Goal: Transaction & Acquisition: Obtain resource

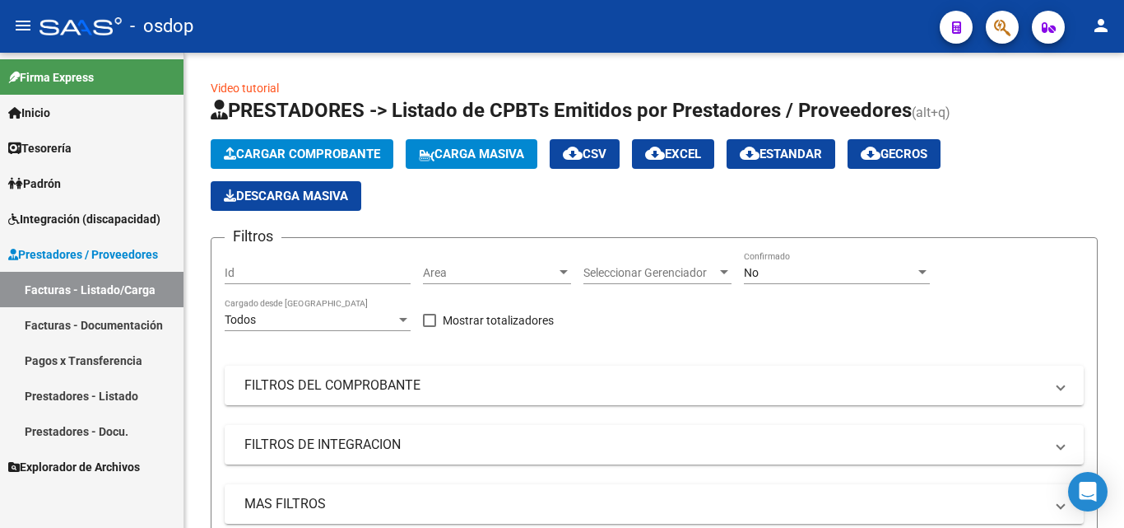
click at [116, 325] on link "Facturas - Documentación" at bounding box center [92, 324] width 184 height 35
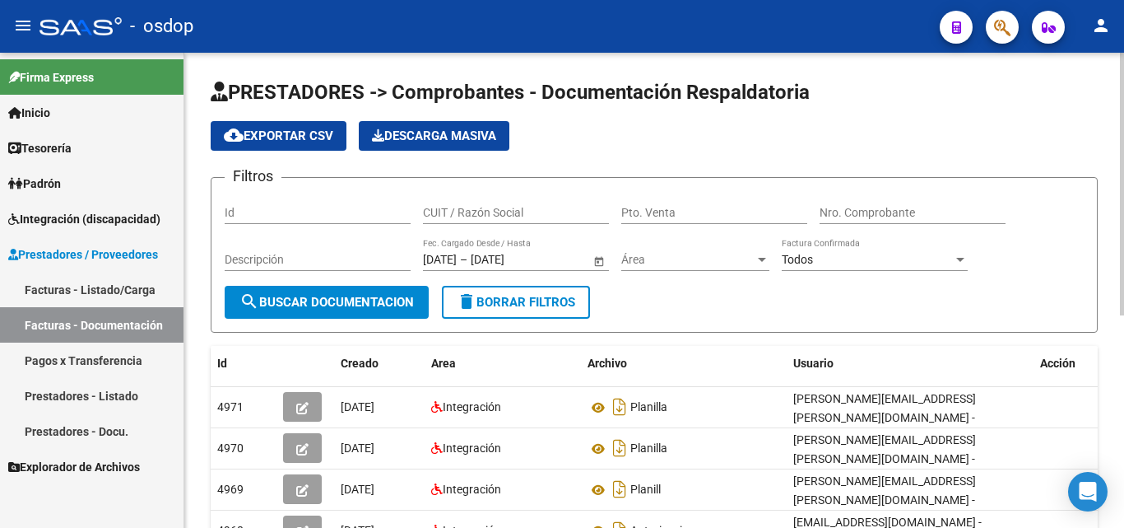
click at [489, 212] on input "CUIT / Razón Social" at bounding box center [516, 213] width 186 height 14
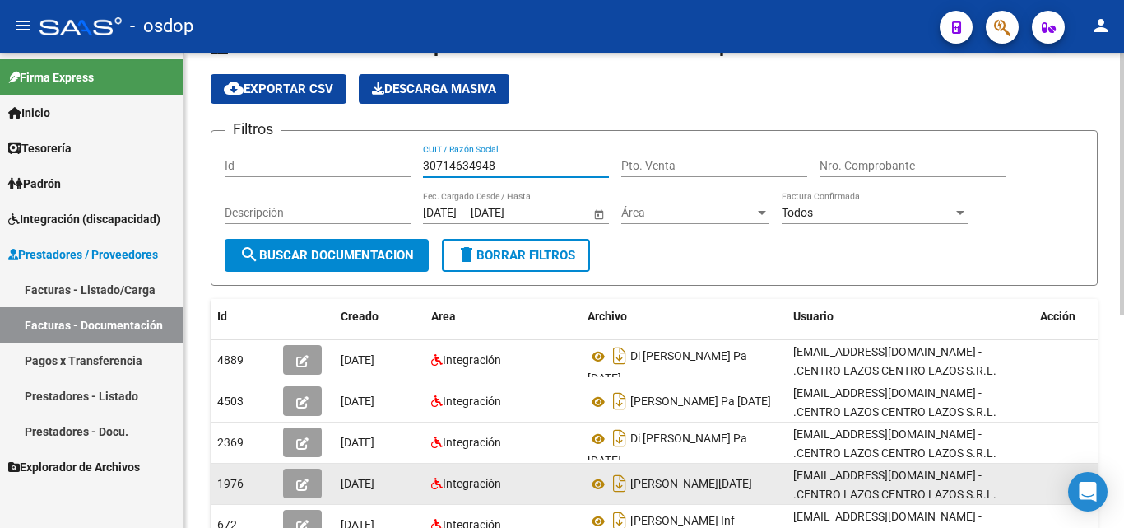
scroll to position [82, 0]
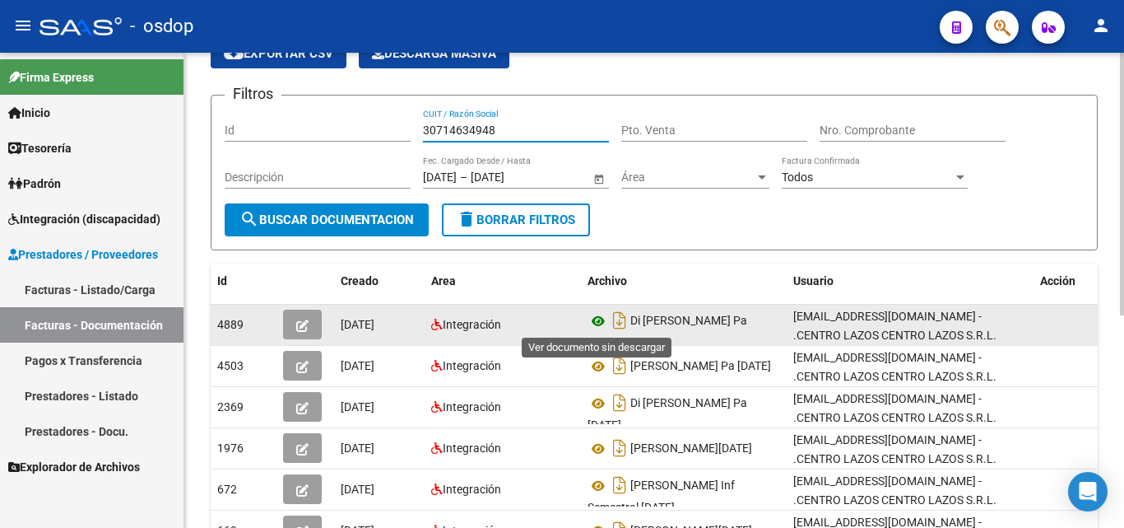
click at [598, 323] on icon at bounding box center [598, 321] width 21 height 20
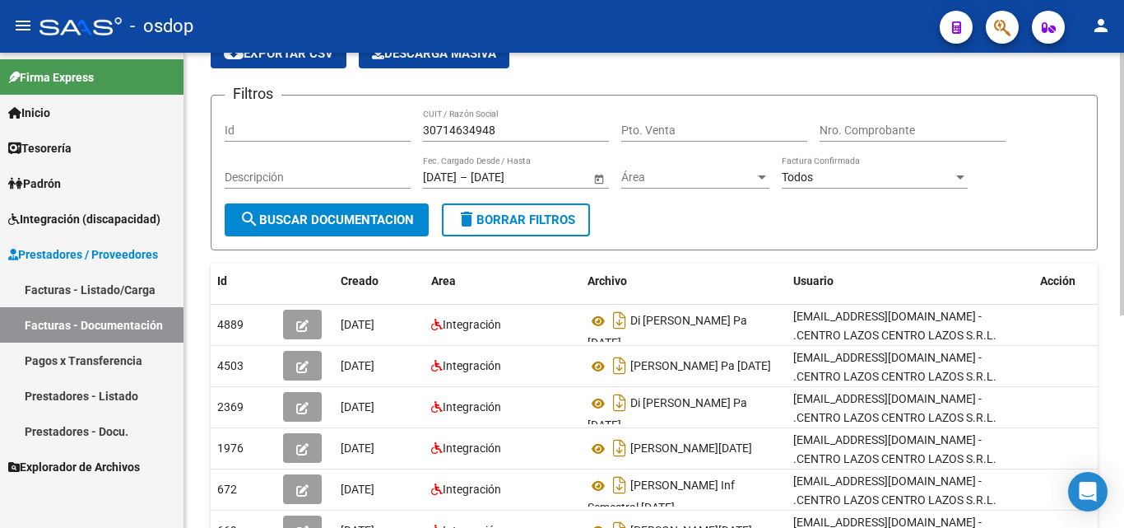
click at [463, 135] on input "30714634948" at bounding box center [516, 130] width 186 height 14
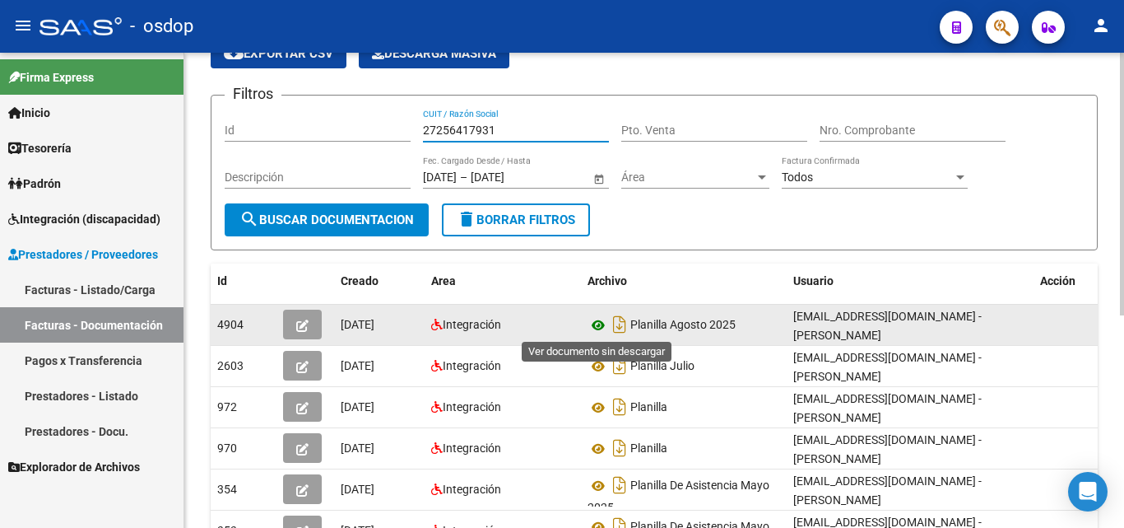
click at [598, 330] on icon at bounding box center [598, 325] width 21 height 20
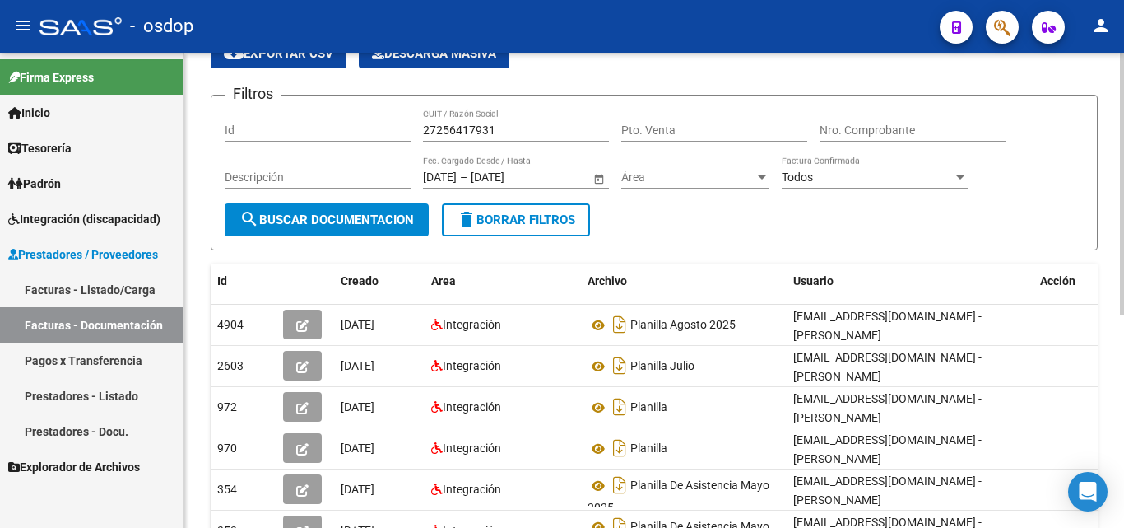
click at [482, 128] on input "27256417931" at bounding box center [516, 130] width 186 height 14
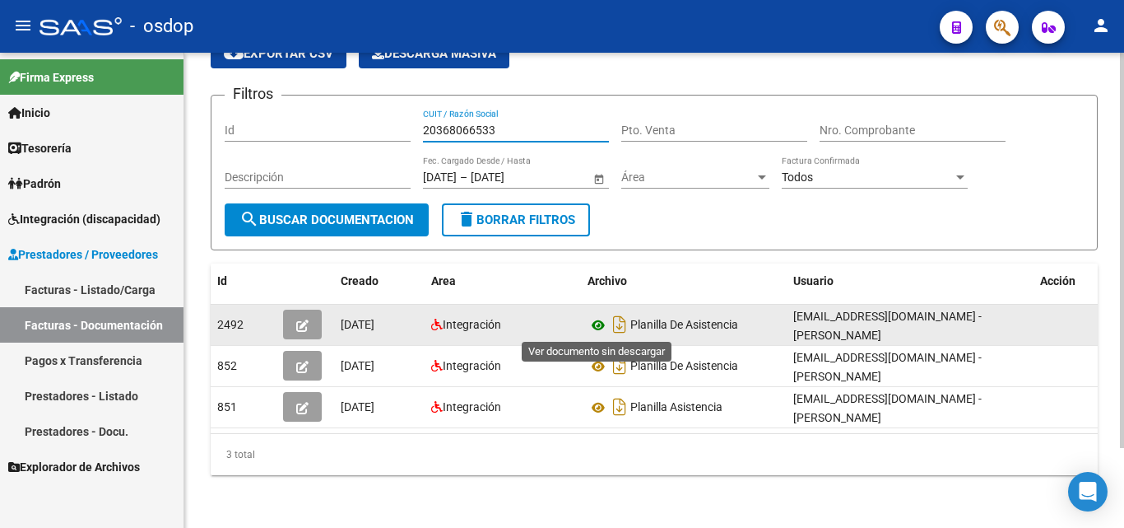
click at [594, 323] on icon at bounding box center [598, 325] width 21 height 20
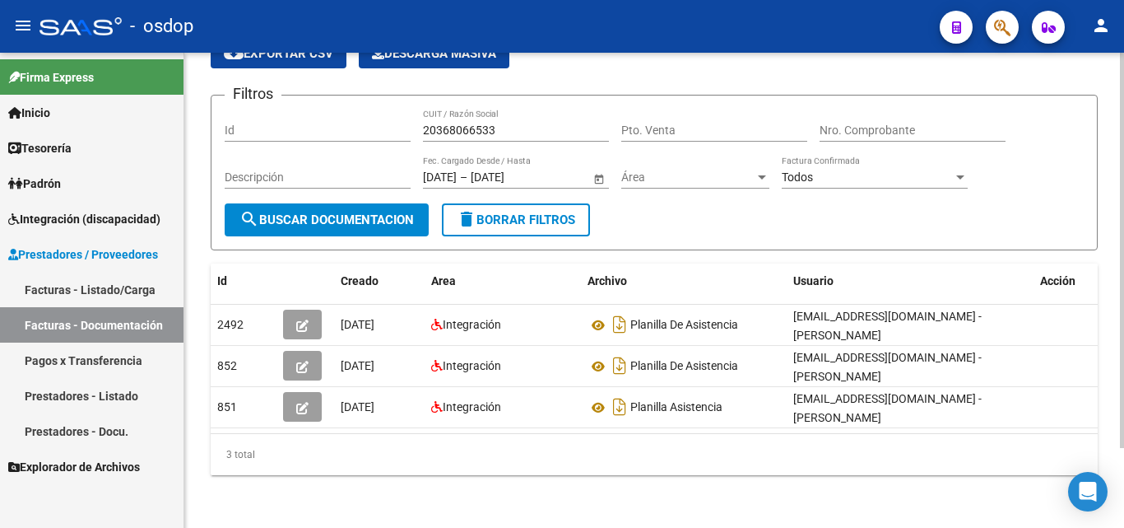
click at [472, 128] on input "20368066533" at bounding box center [516, 130] width 186 height 14
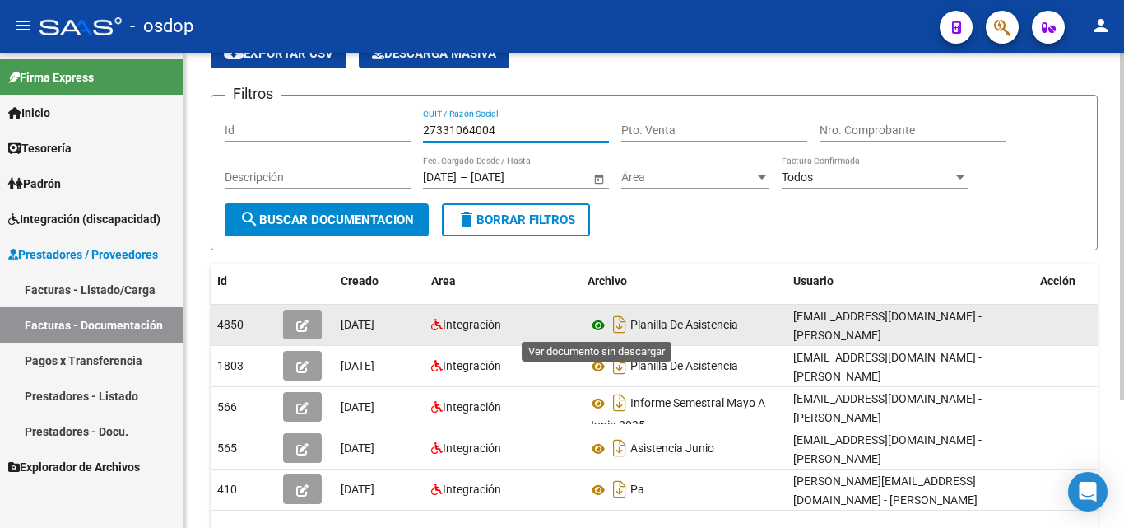
type input "27331064004"
click at [590, 328] on icon at bounding box center [598, 325] width 21 height 20
